Goal: Task Accomplishment & Management: Use online tool/utility

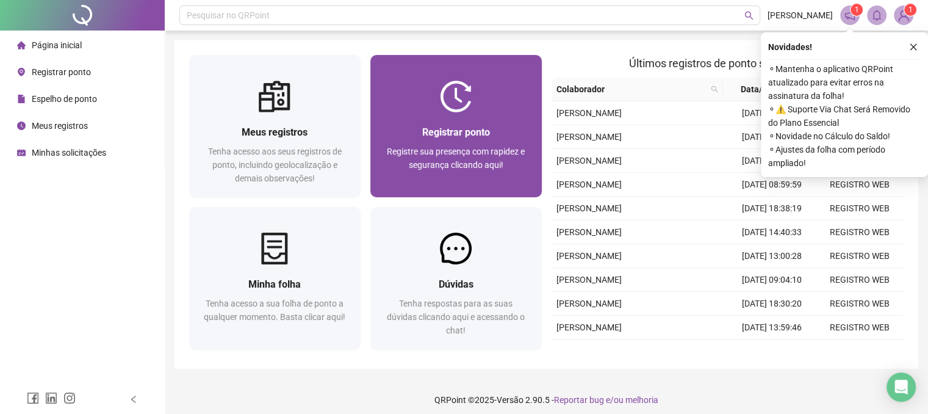
click at [458, 149] on span "Registre sua presença com rapidez e segurança clicando aqui!" at bounding box center [456, 157] width 138 height 23
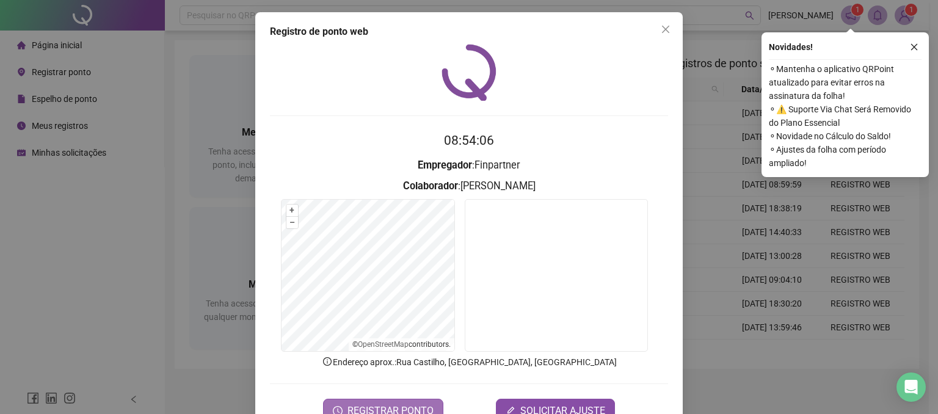
click at [400, 402] on button "REGISTRAR PONTO" at bounding box center [383, 411] width 120 height 24
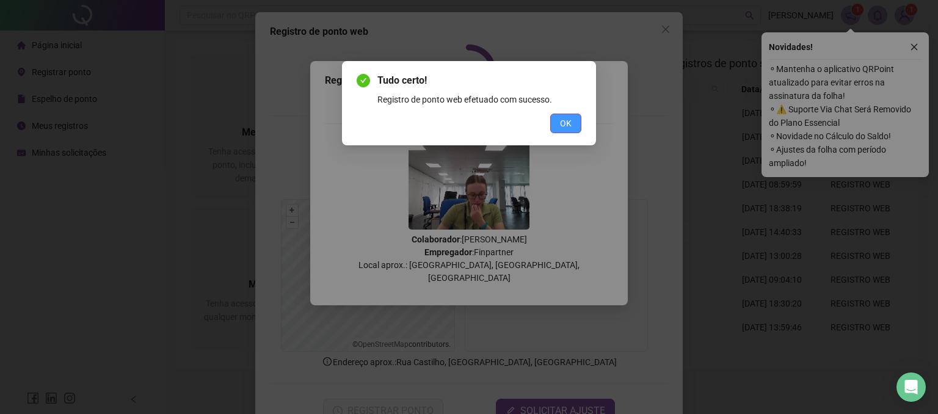
click at [564, 125] on span "OK" at bounding box center [566, 123] width 12 height 13
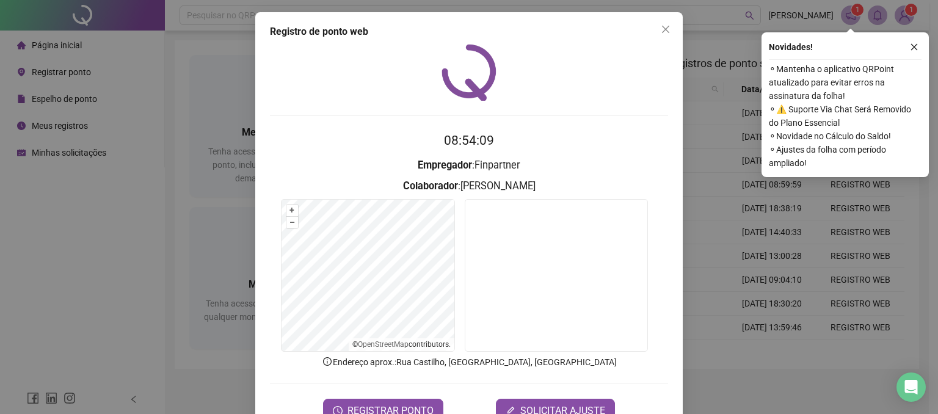
drag, startPoint x: 659, startPoint y: 27, endPoint x: 648, endPoint y: 28, distance: 11.6
click at [660, 27] on icon "close" at bounding box center [665, 29] width 10 height 10
